Goal: Task Accomplishment & Management: Use online tool/utility

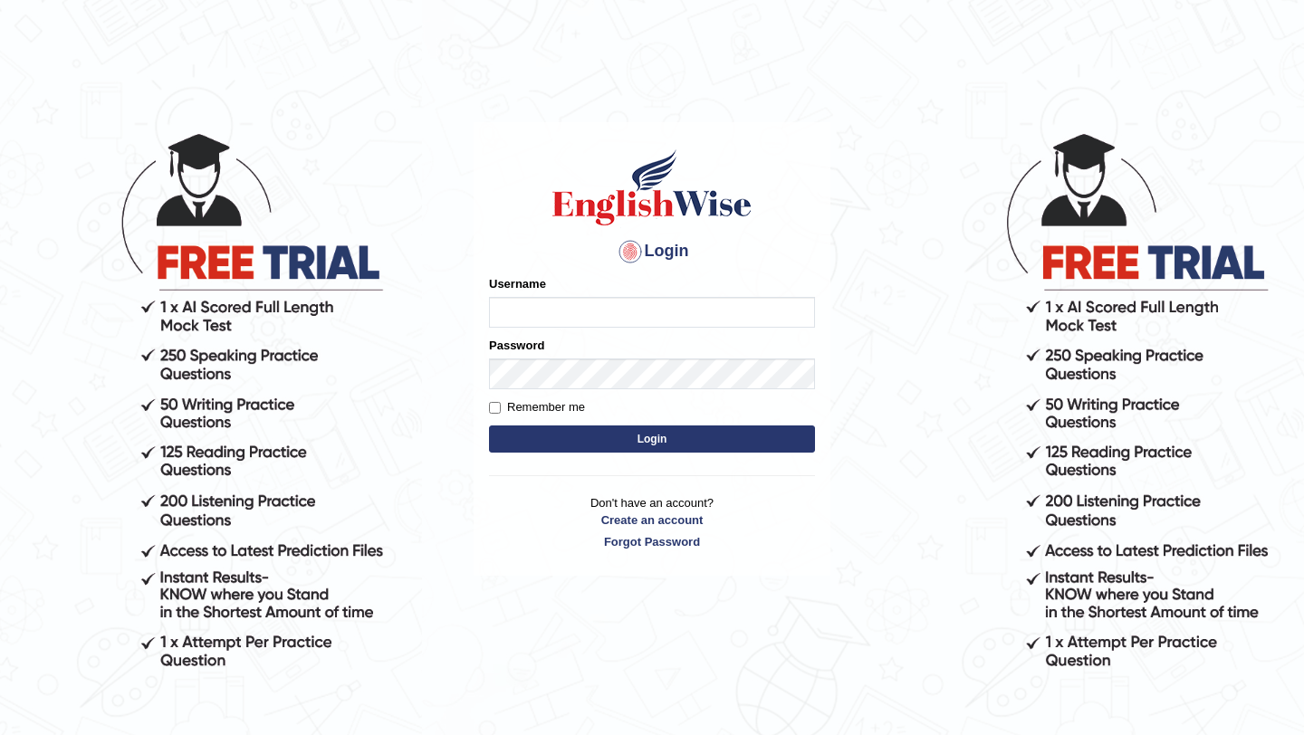
type input "burcin"
click at [620, 445] on button "Login" at bounding box center [652, 439] width 326 height 27
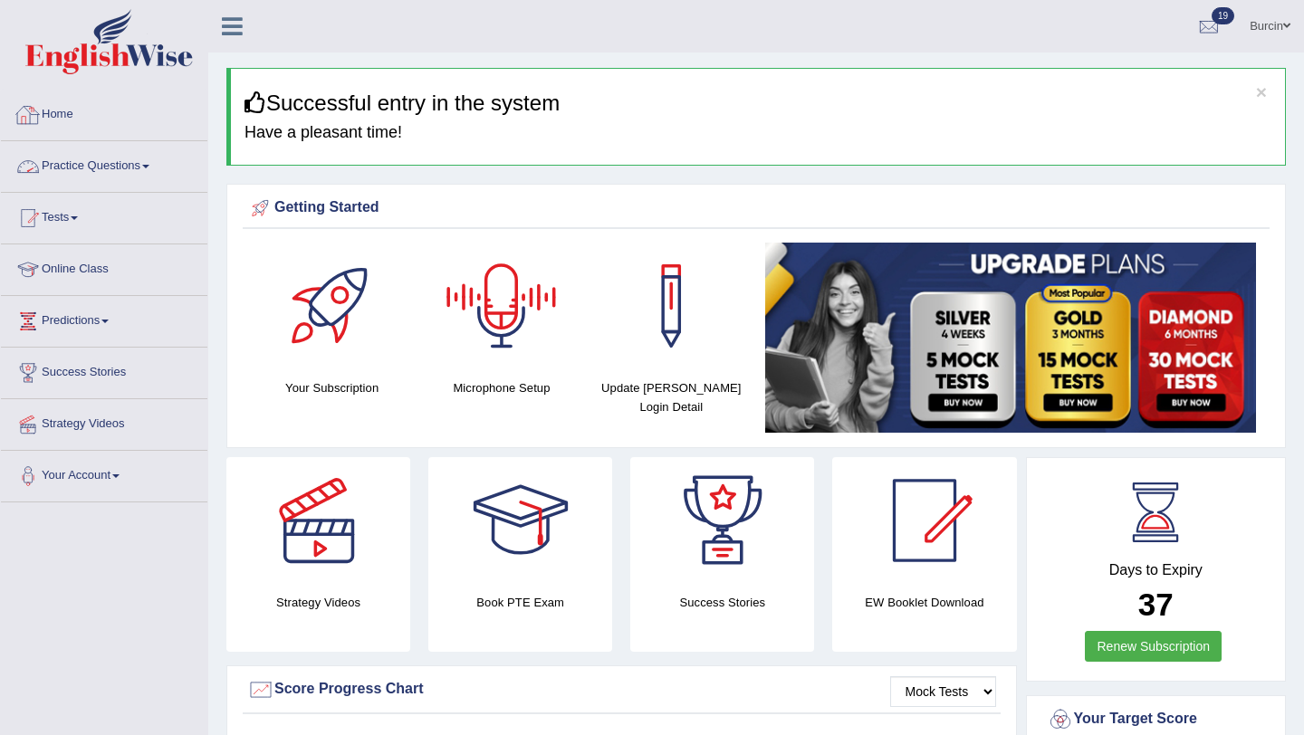
click at [129, 167] on link "Practice Questions" at bounding box center [104, 163] width 206 height 45
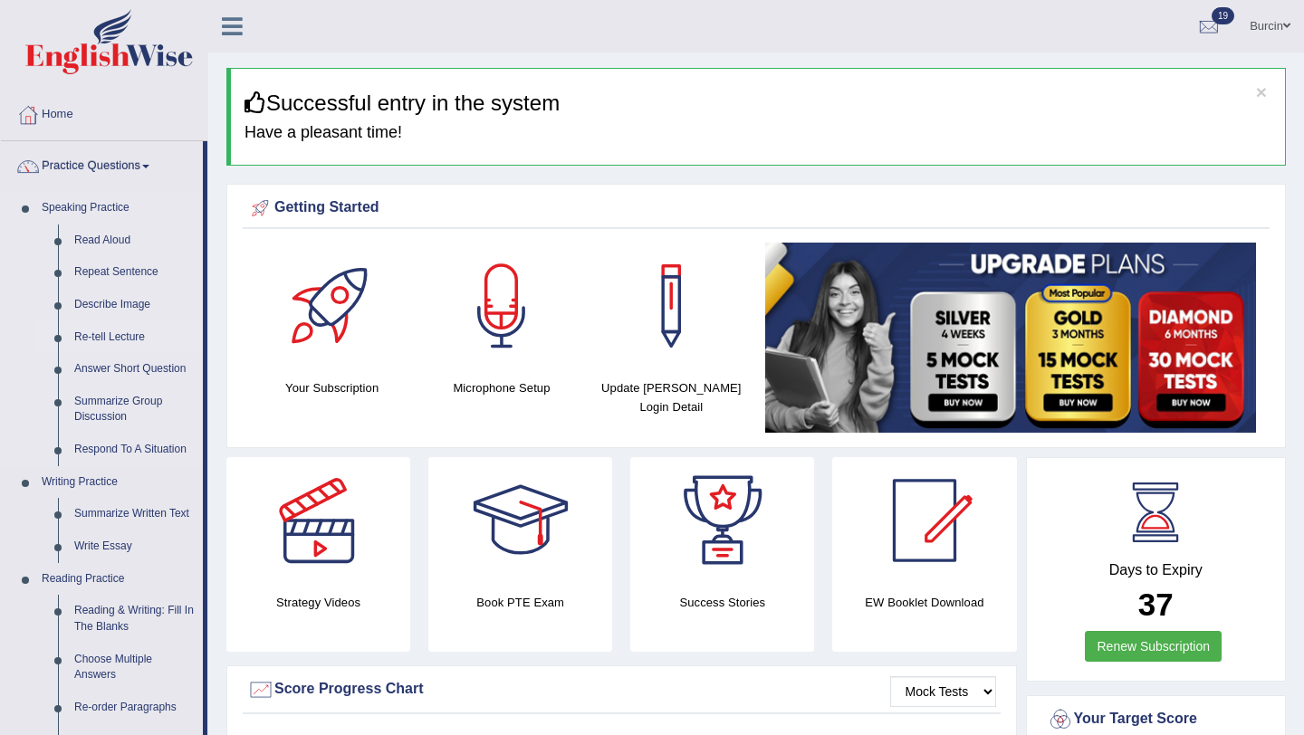
click at [133, 338] on link "Re-tell Lecture" at bounding box center [134, 337] width 137 height 33
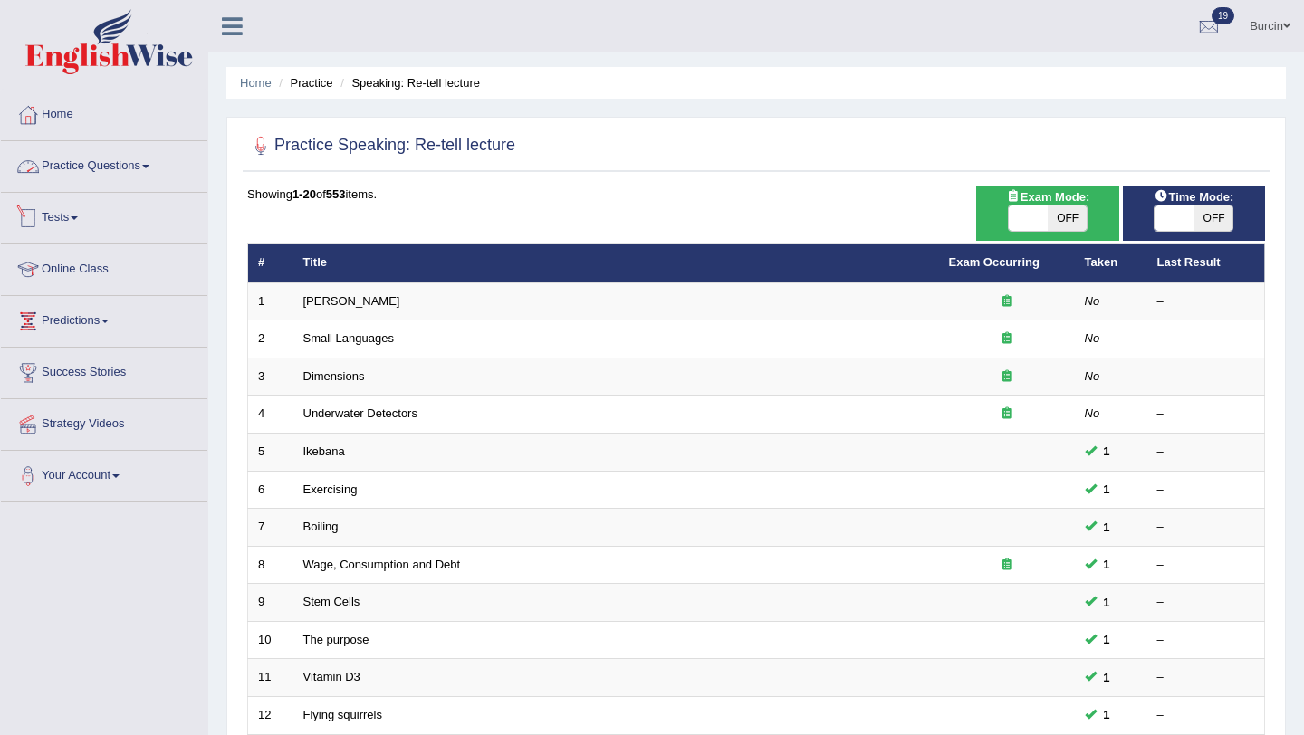
click at [118, 164] on link "Practice Questions" at bounding box center [104, 163] width 206 height 45
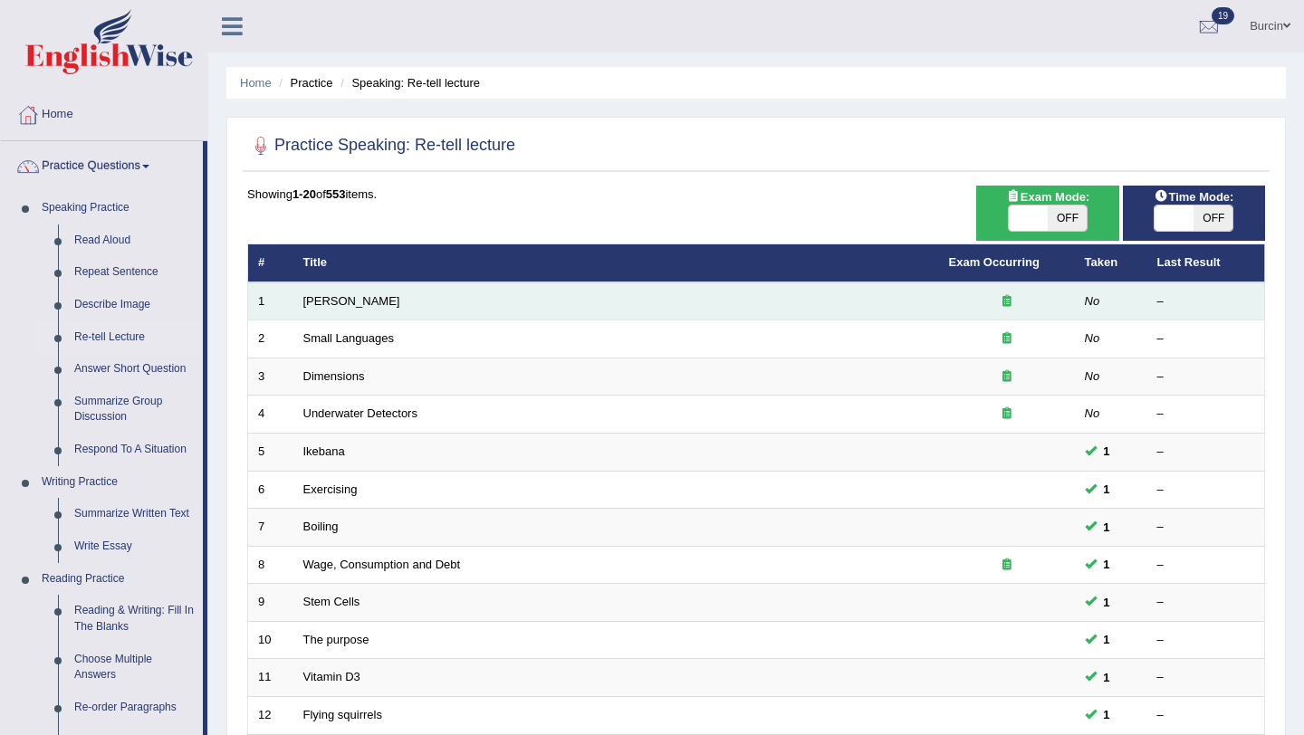
click at [1005, 301] on icon at bounding box center [1006, 301] width 9 height 12
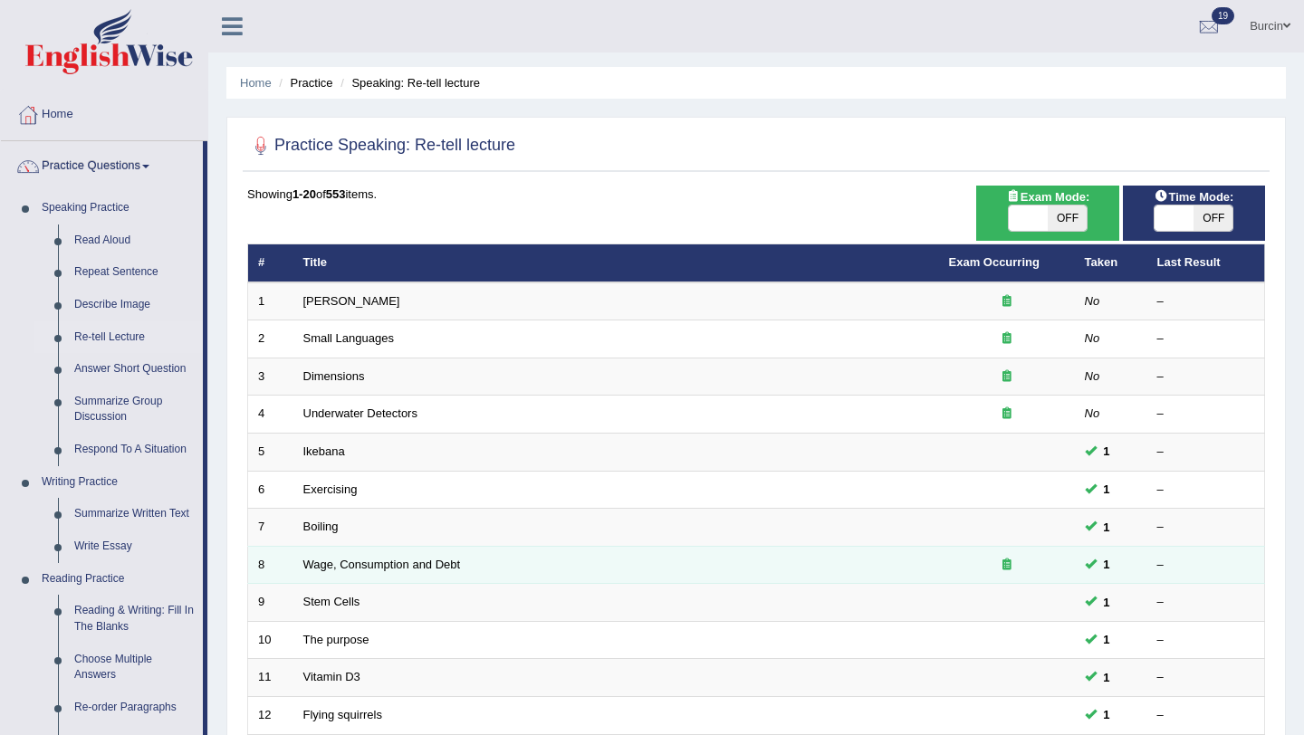
click at [1016, 569] on div at bounding box center [1007, 565] width 116 height 17
click at [1003, 569] on icon at bounding box center [1006, 565] width 9 height 12
click at [410, 561] on link "Wage, Consumption and Debt" at bounding box center [382, 565] width 158 height 14
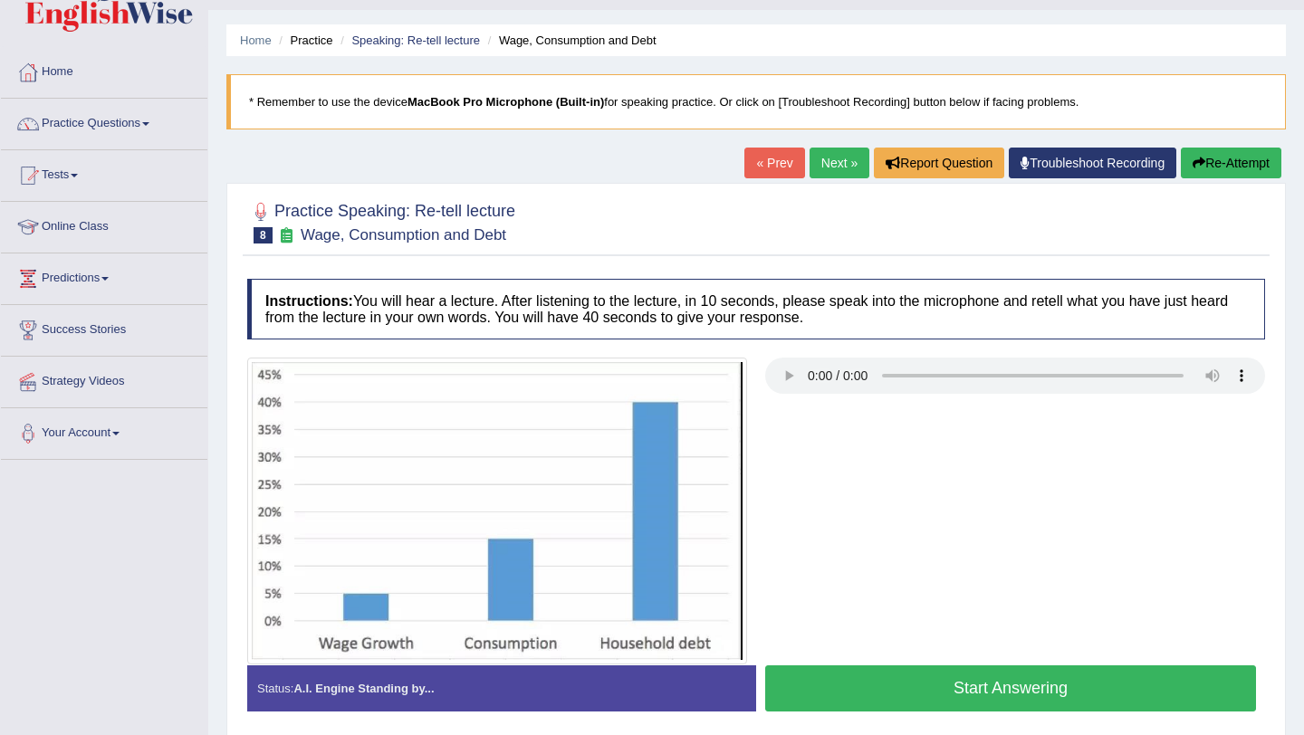
scroll to position [43, 0]
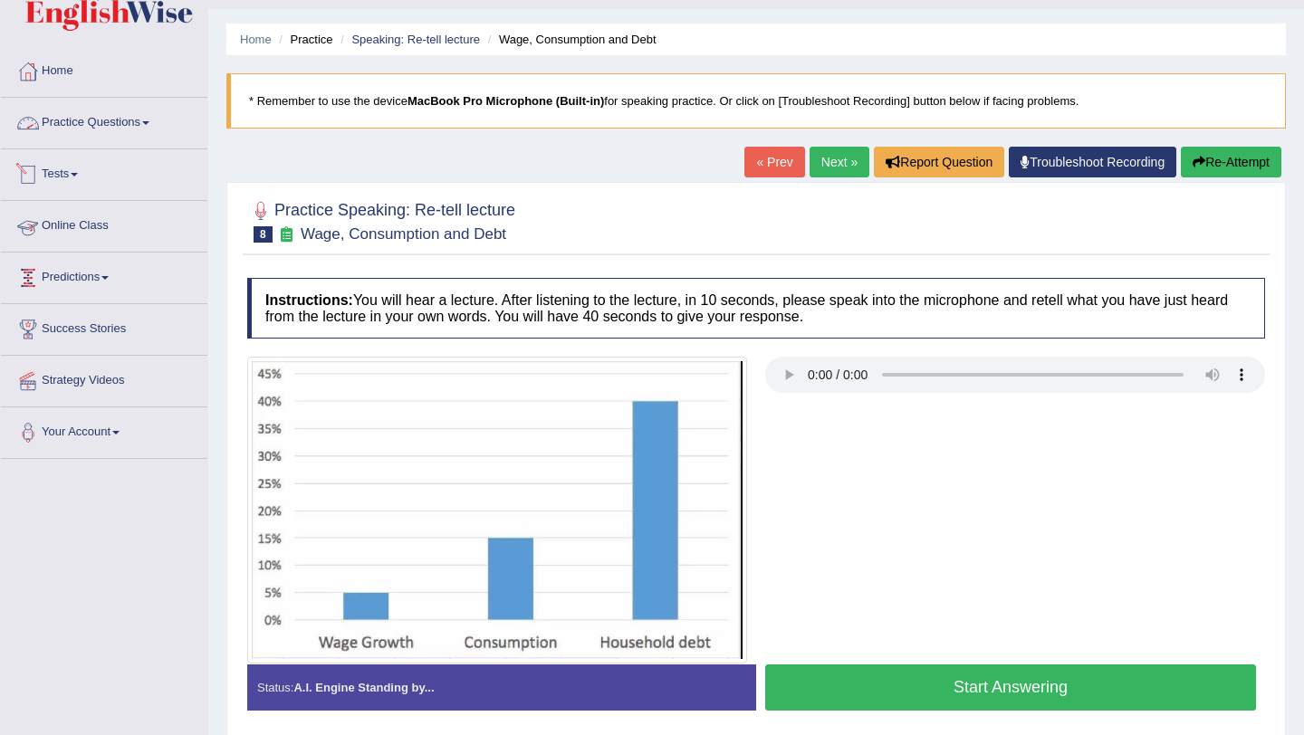
click at [132, 125] on link "Practice Questions" at bounding box center [104, 120] width 206 height 45
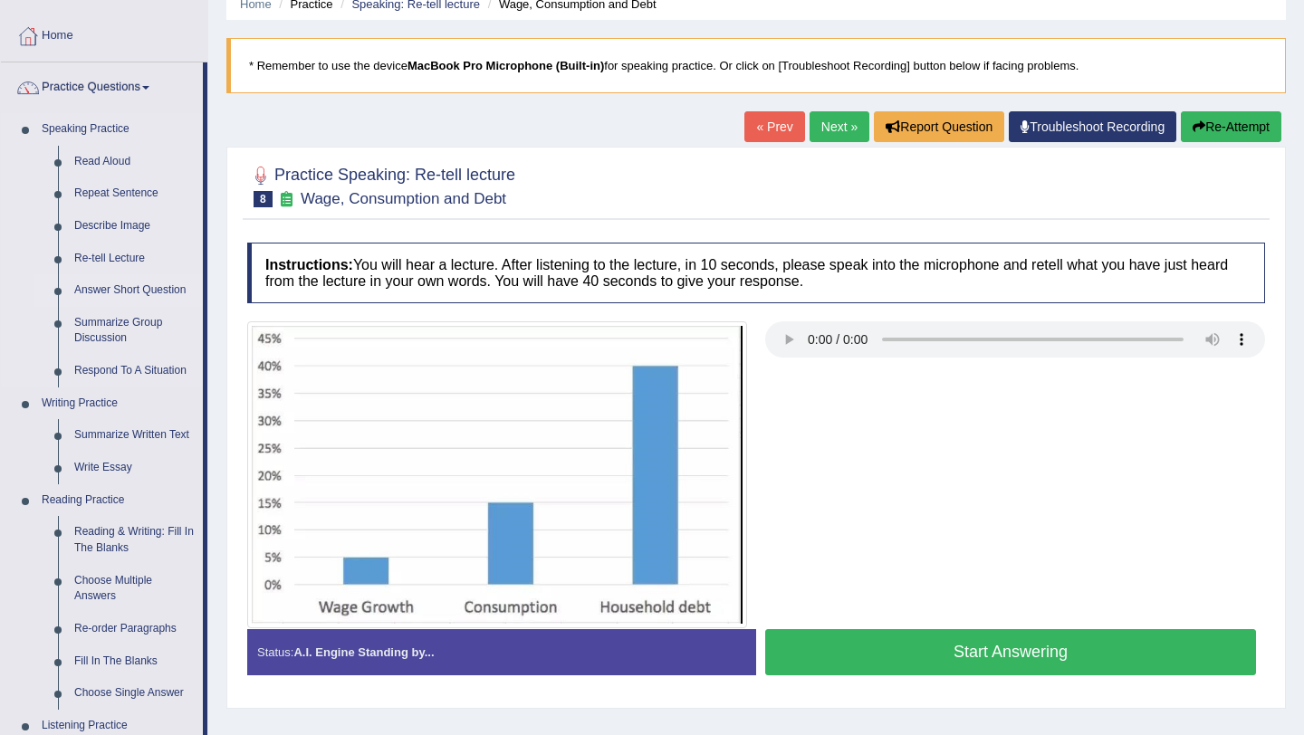
scroll to position [80, 0]
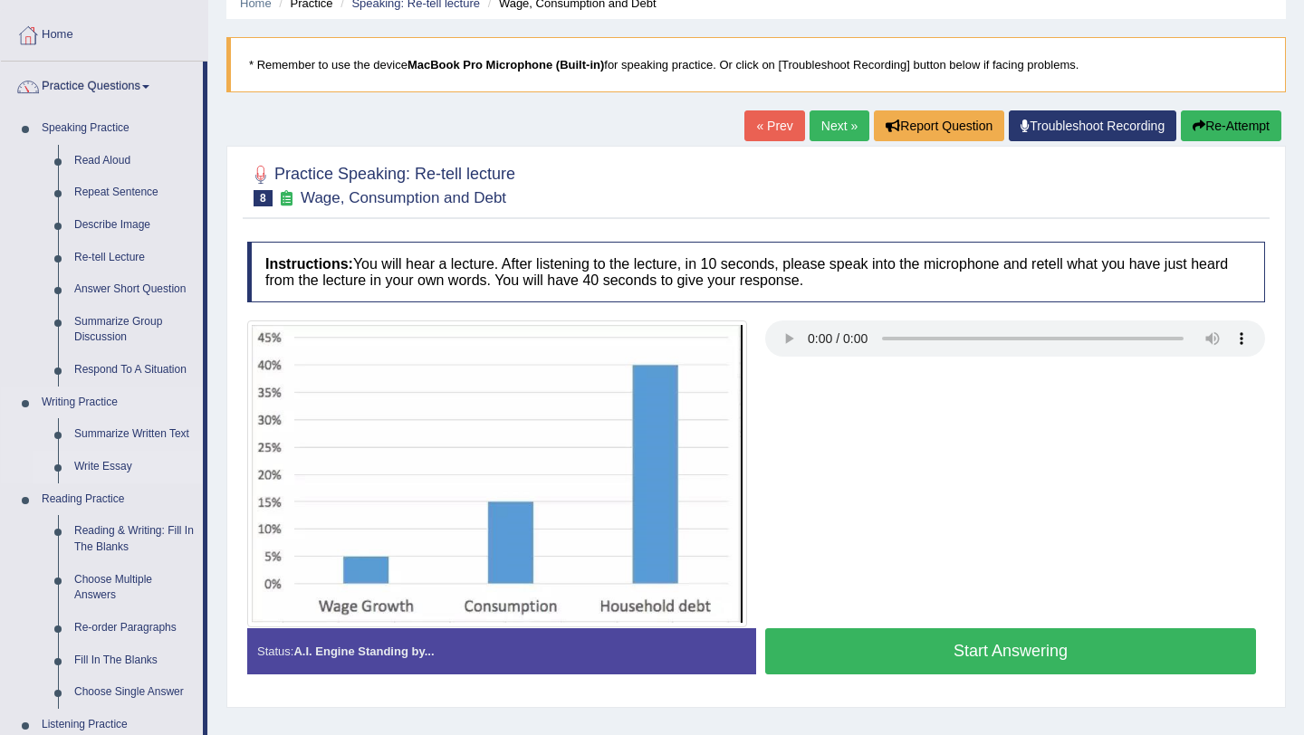
click at [125, 475] on link "Write Essay" at bounding box center [134, 467] width 137 height 33
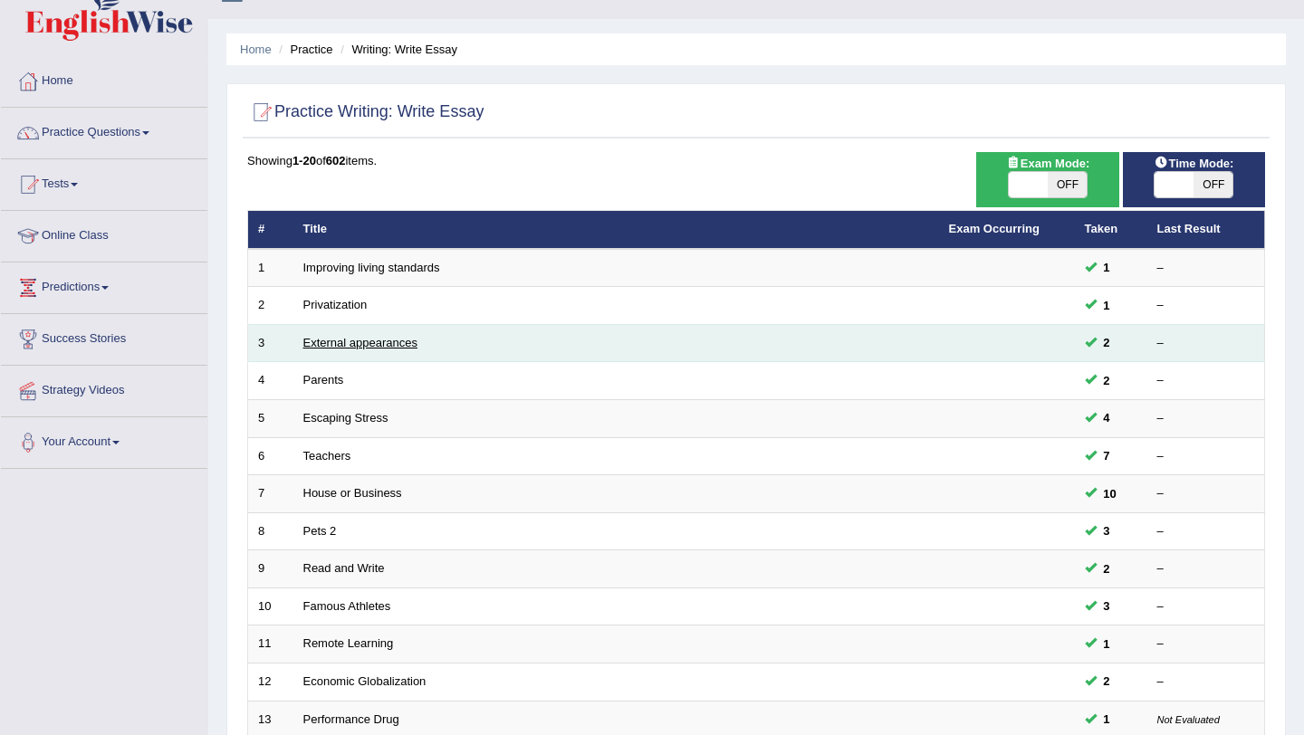
scroll to position [34, 0]
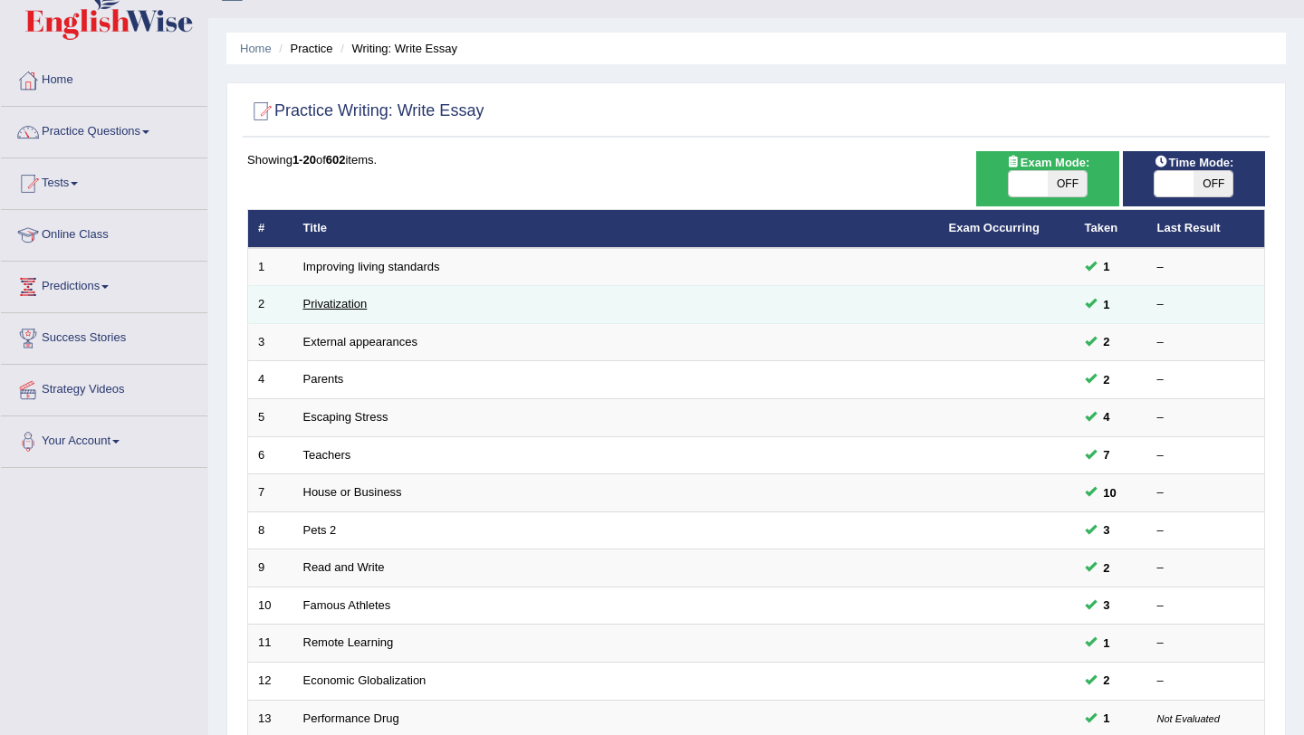
click at [355, 311] on link "Privatization" at bounding box center [335, 304] width 64 height 14
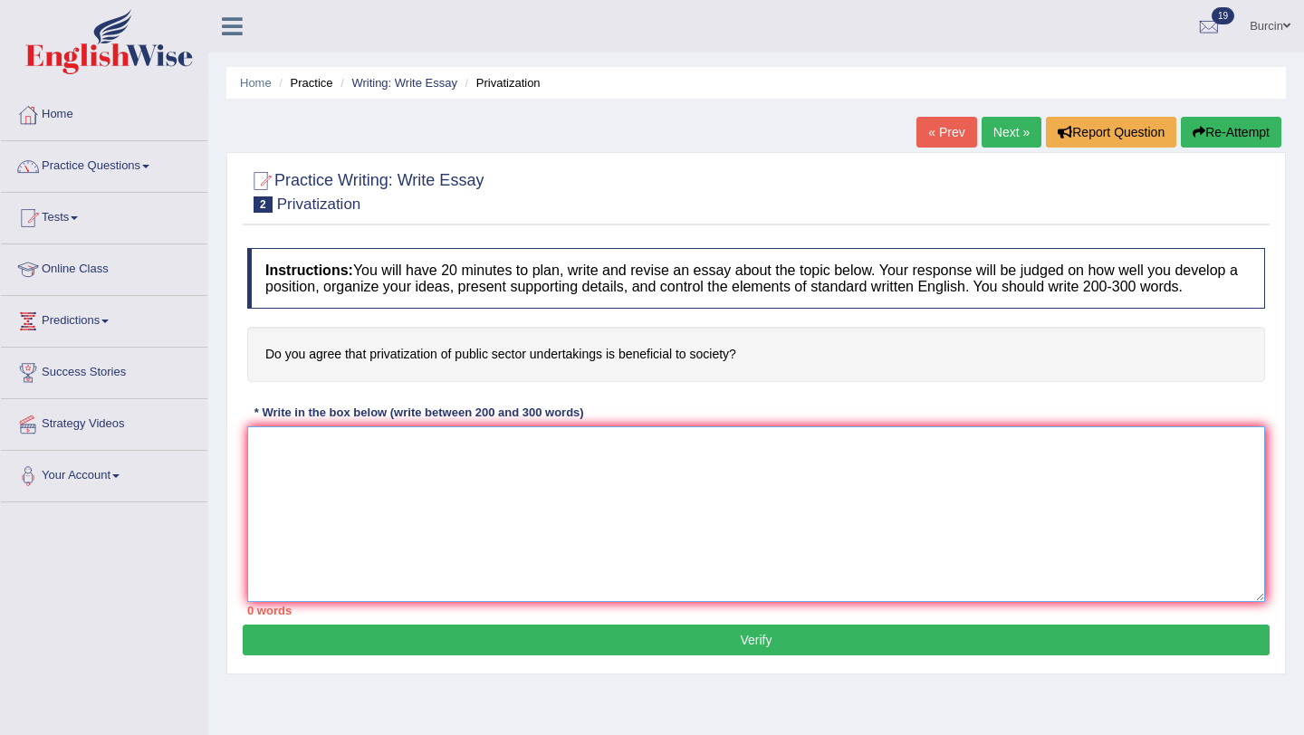
click at [340, 464] on textarea at bounding box center [756, 514] width 1018 height 176
type textarea "D"
click at [715, 464] on textarea "The incresing influence of the recent trends that privatization of public secto…" at bounding box center [756, 514] width 1018 height 176
click at [314, 462] on textarea "The incresing influence of the recent trends that privatization of public secto…" at bounding box center [756, 514] width 1018 height 176
click at [812, 467] on textarea "The increasing influence of the recent trends that privatization of public sect…" at bounding box center [756, 514] width 1018 height 176
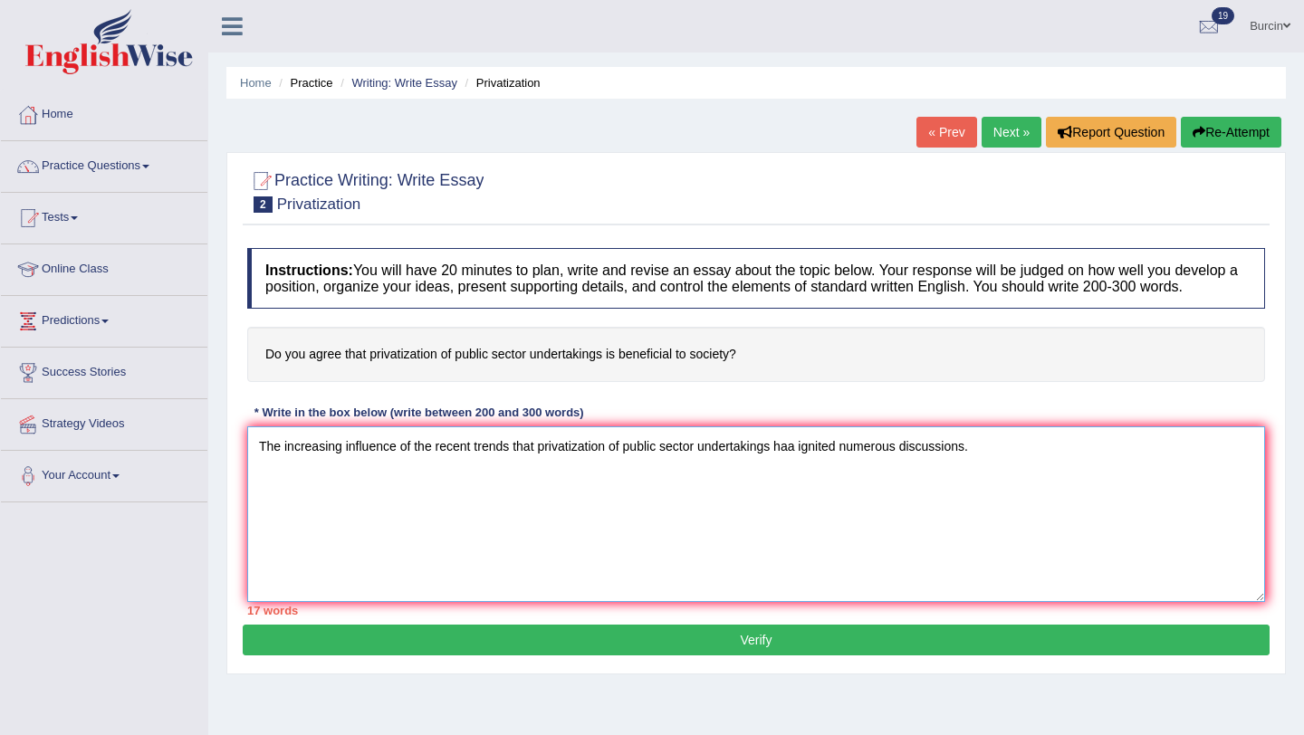
click at [801, 464] on textarea "The increasing influence of the recent trends that privatization of public sect…" at bounding box center [756, 514] width 1018 height 176
click at [1000, 458] on textarea "The increasing influence of the recent trends that privatization of public sect…" at bounding box center [756, 514] width 1018 height 176
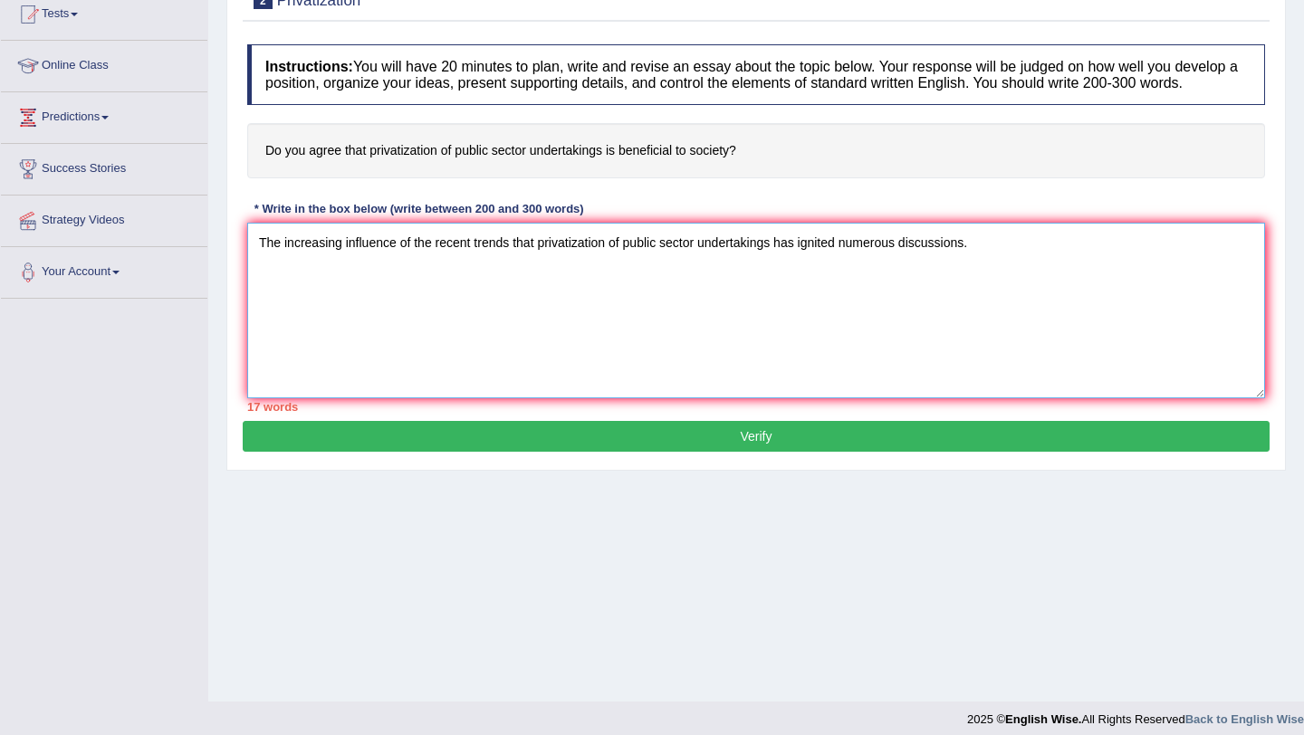
scroll to position [211, 0]
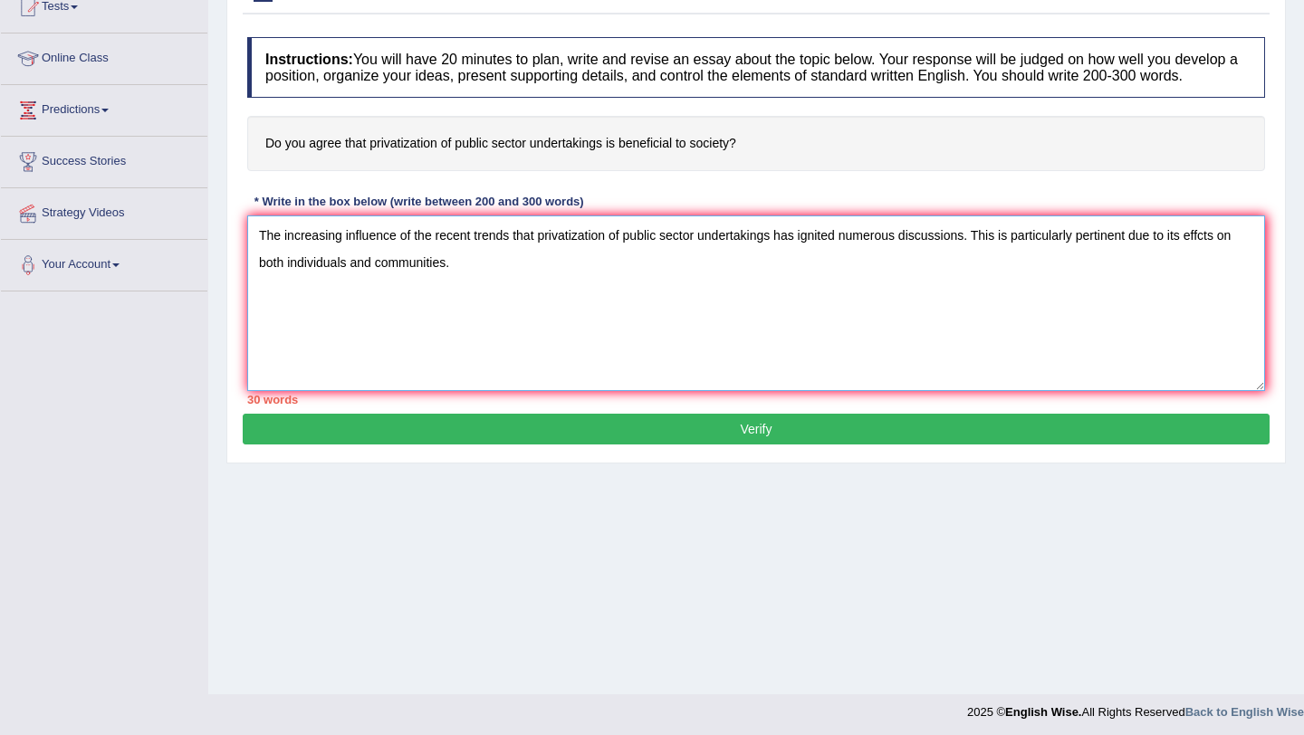
click at [780, 259] on textarea "The increasing influence of the recent trends that privatization of public sect…" at bounding box center [756, 303] width 1018 height 176
drag, startPoint x: 261, startPoint y: 245, endPoint x: 470, endPoint y: 269, distance: 210.5
click at [470, 269] on textarea "The increasing influence of the recent trends that privatization of public sect…" at bounding box center [756, 303] width 1018 height 176
click at [562, 300] on textarea "The increasing influence of the recent trends that privatization of public sect…" at bounding box center [756, 303] width 1018 height 176
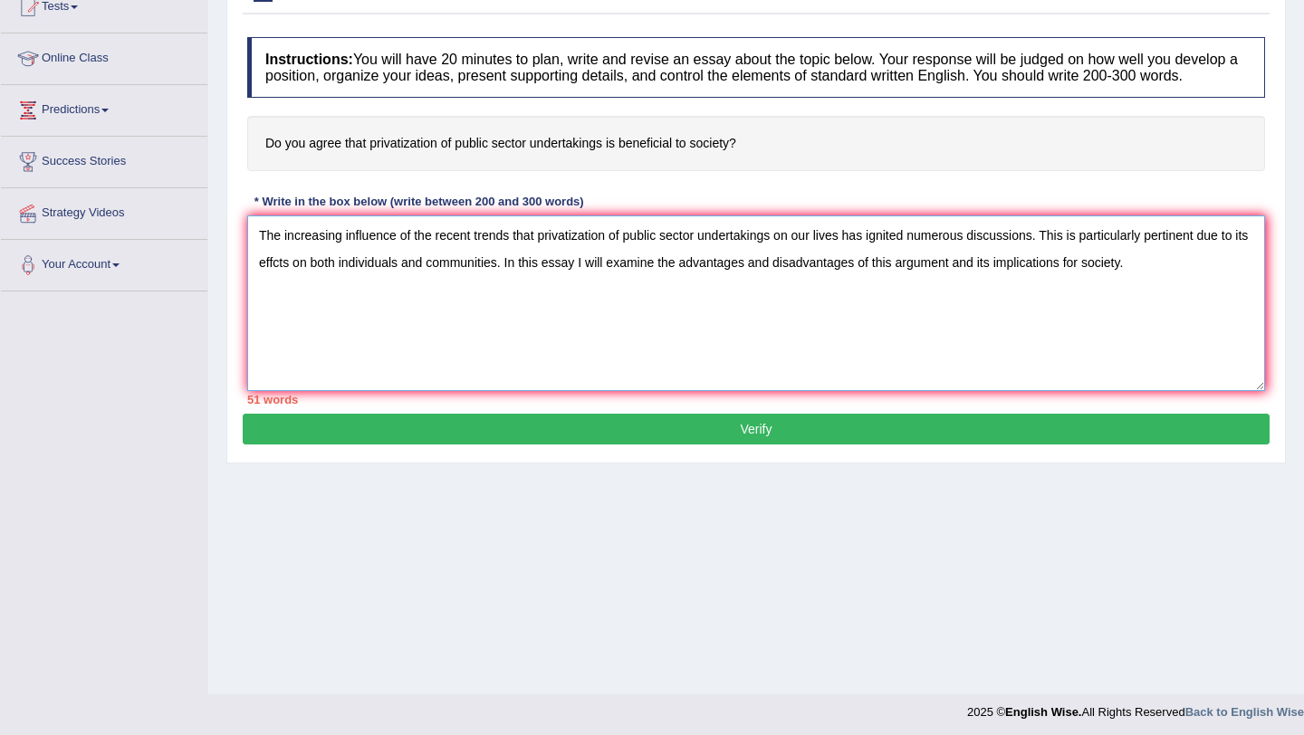
click at [258, 257] on textarea "The increasing influence of the recent trends that privatization of public sect…" at bounding box center [756, 303] width 1018 height 176
click at [1177, 284] on textarea "The increasing influence of the recent trends that privatization of public sect…" at bounding box center [756, 303] width 1018 height 176
type textarea "The increasing influence of the recent trends that privatization of public sect…"
click at [847, 445] on button "Verify" at bounding box center [756, 429] width 1027 height 31
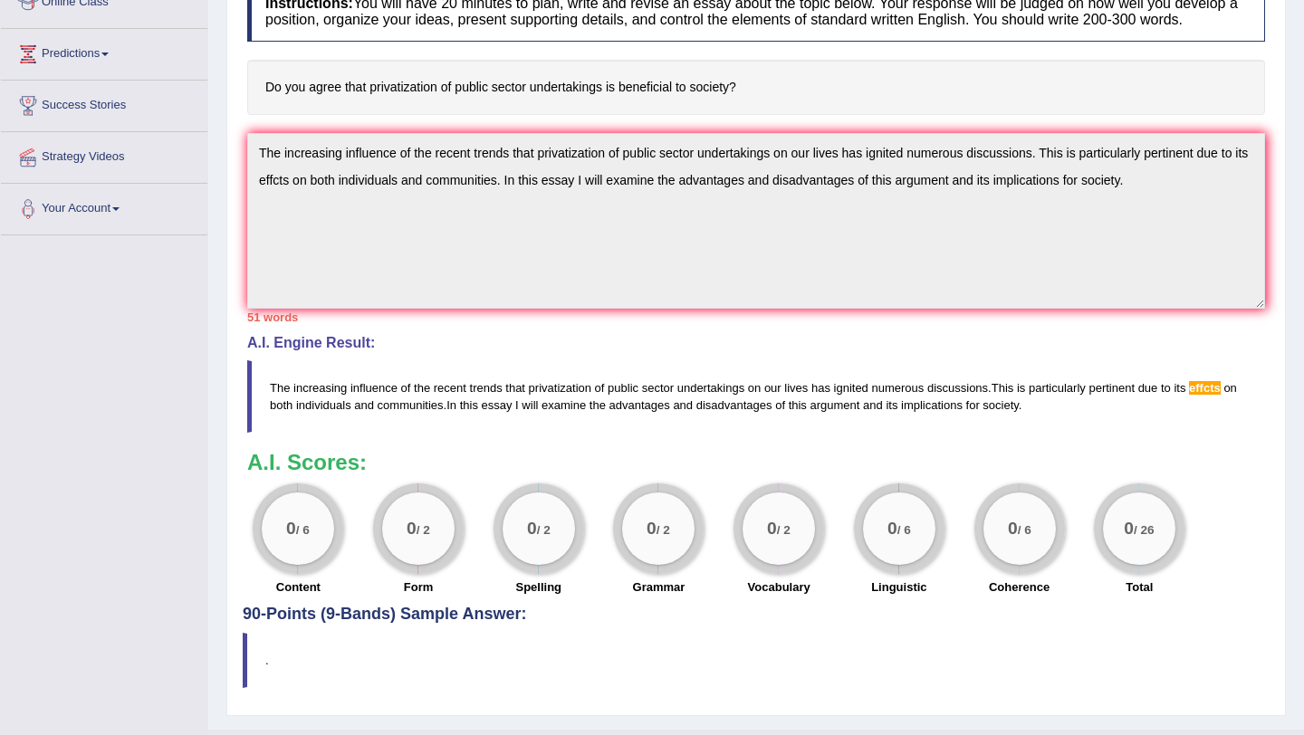
scroll to position [269, 0]
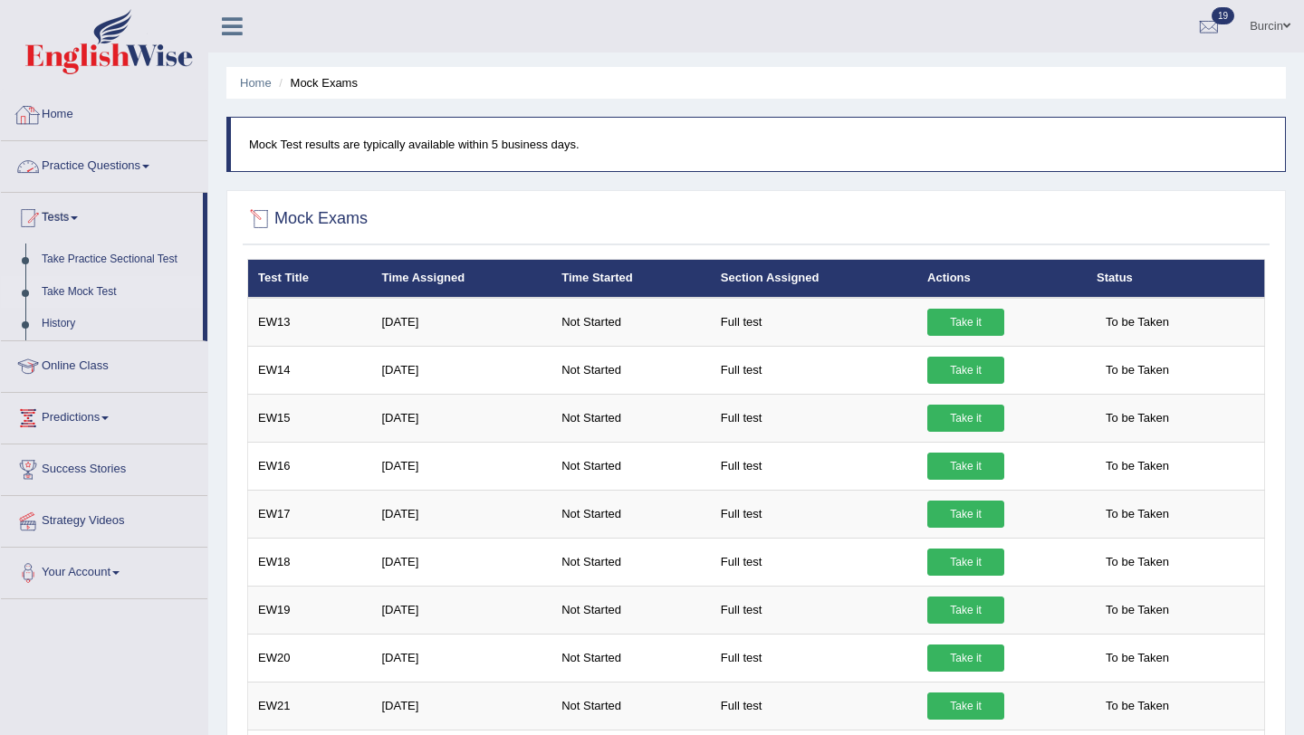
click at [57, 118] on link "Home" at bounding box center [104, 112] width 206 height 45
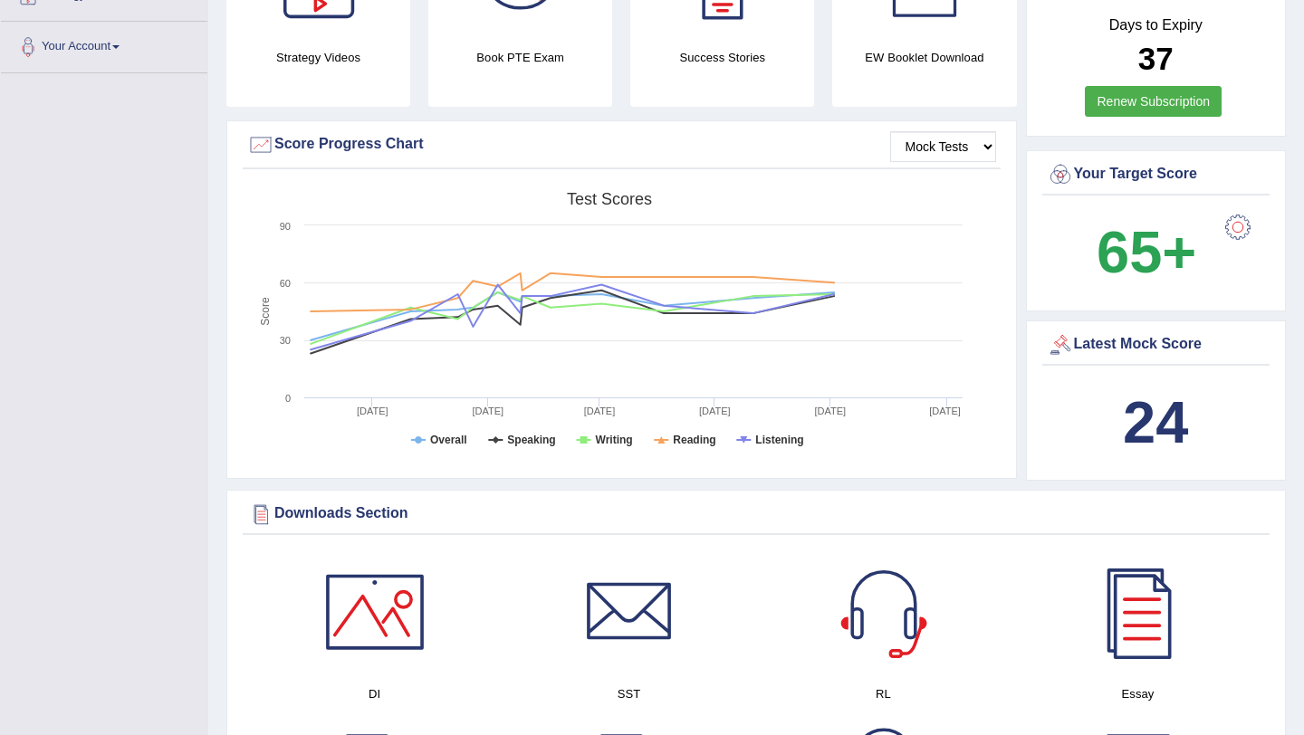
scroll to position [489, 0]
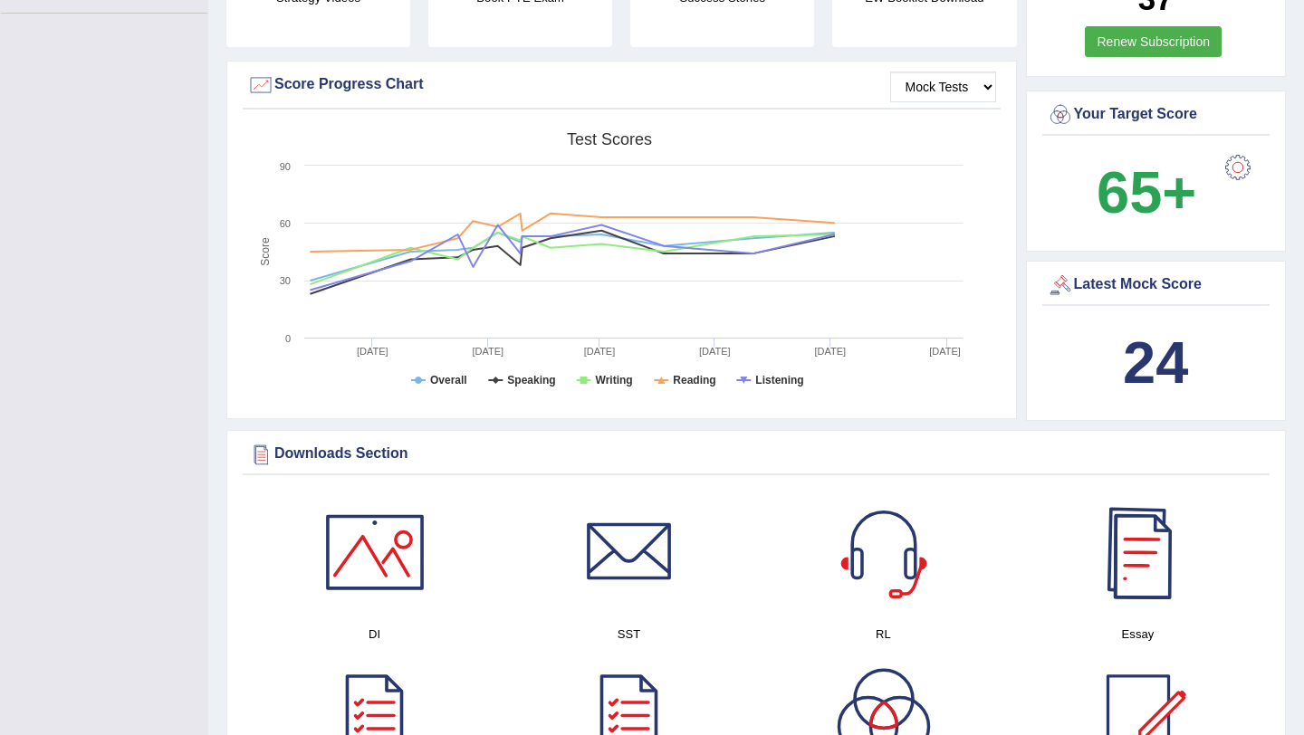
click at [1143, 564] on div at bounding box center [1138, 552] width 127 height 127
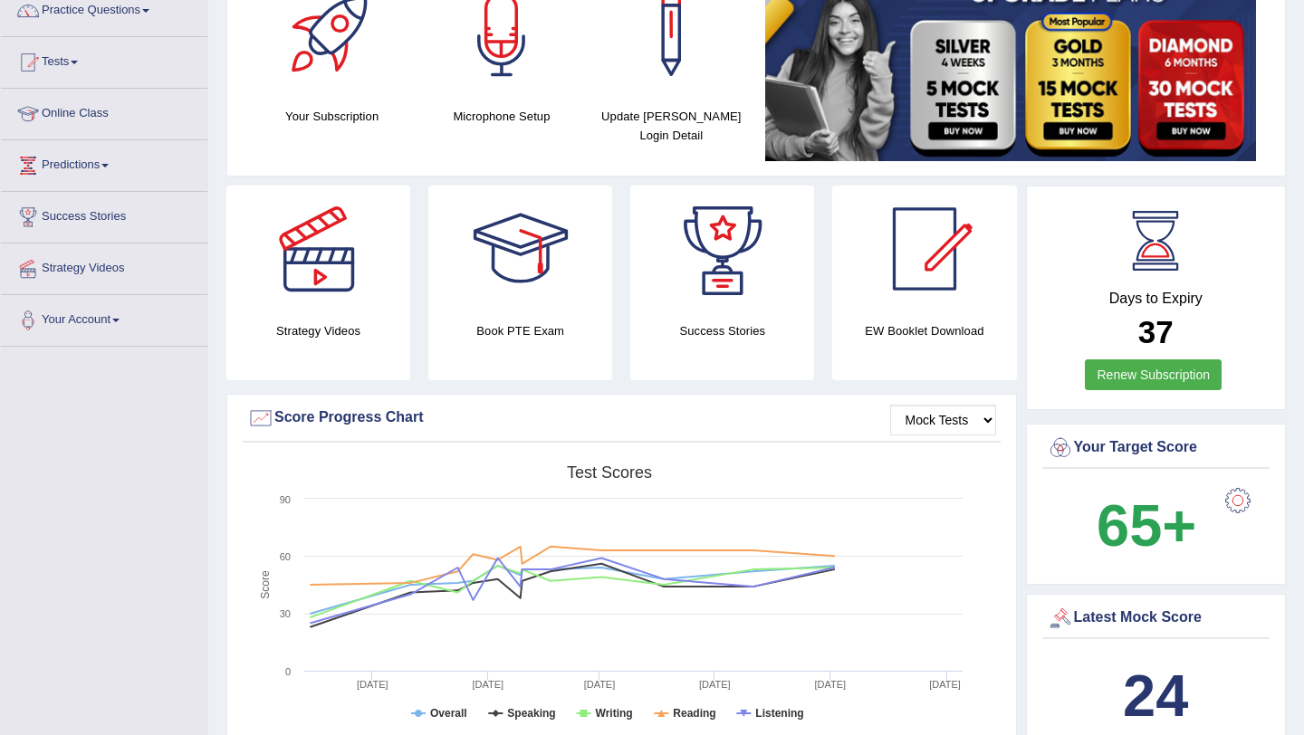
scroll to position [0, 0]
